Goal: Transaction & Acquisition: Register for event/course

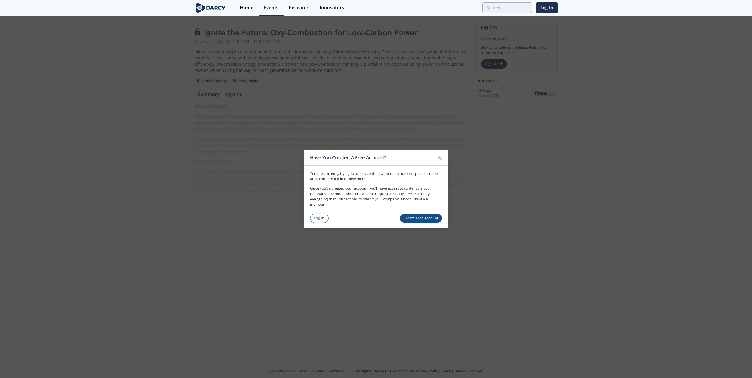
click at [425, 219] on link "Create Free Account" at bounding box center [421, 218] width 42 height 9
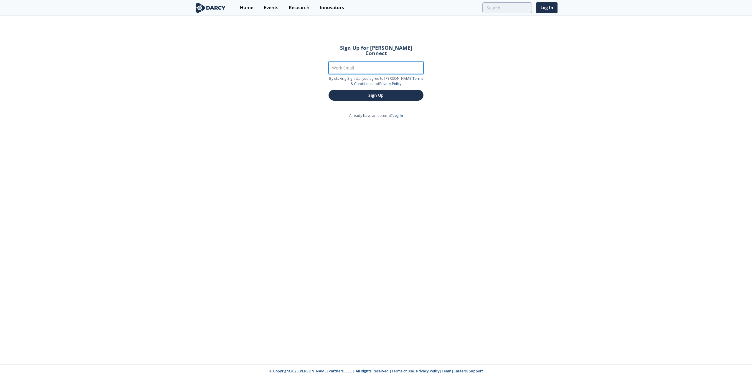
click at [359, 64] on input "Work Email" at bounding box center [375, 68] width 95 height 12
type input "[EMAIL_ADDRESS][DOMAIN_NAME]"
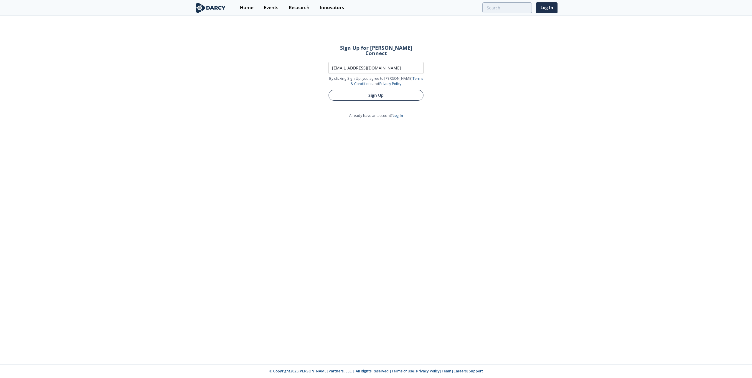
click at [376, 90] on button "Sign Up" at bounding box center [375, 95] width 95 height 11
click at [377, 80] on link "log in" at bounding box center [381, 82] width 9 height 5
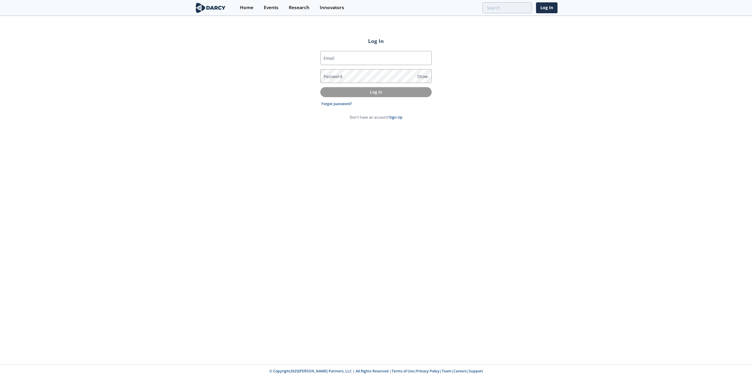
type input "[EMAIL_ADDRESS][DOMAIN_NAME]"
click at [426, 76] on span "Show" at bounding box center [422, 76] width 11 height 6
click at [426, 76] on span "Hide" at bounding box center [421, 76] width 9 height 6
click at [376, 93] on p "Log In" at bounding box center [375, 92] width 103 height 6
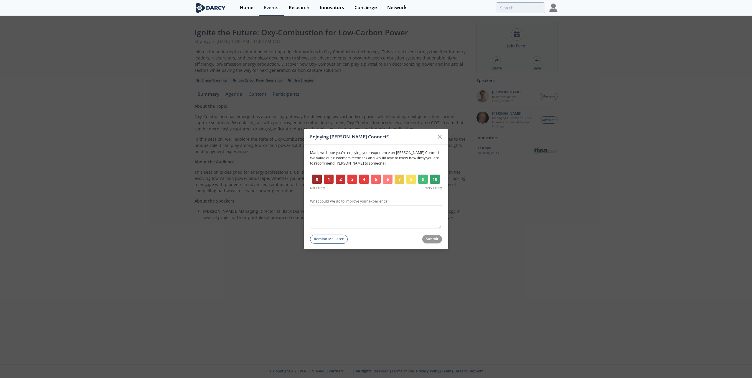
click at [343, 238] on button "Remind Me Later" at bounding box center [329, 239] width 38 height 9
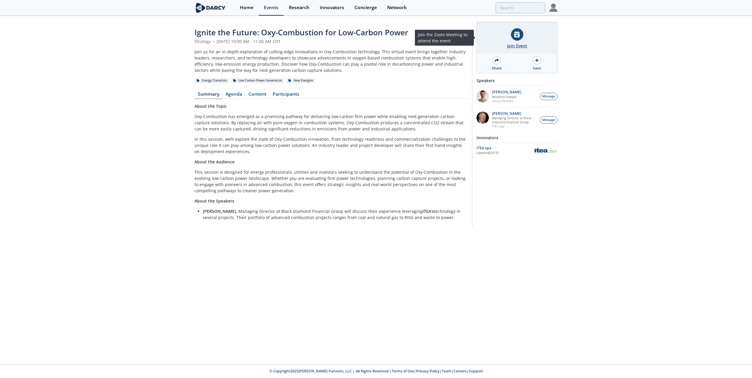
click at [519, 34] on icon at bounding box center [516, 34] width 5 height 6
